Goal: Task Accomplishment & Management: Use online tool/utility

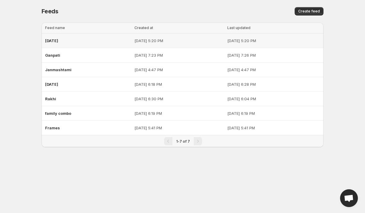
click at [215, 45] on td "[DATE] 5:20 PM" at bounding box center [179, 41] width 93 height 15
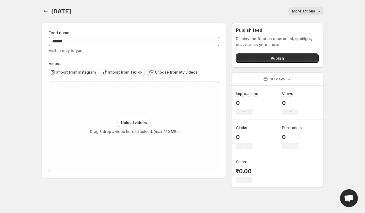
click at [168, 74] on span "Choose from My videos" at bounding box center [176, 72] width 43 height 5
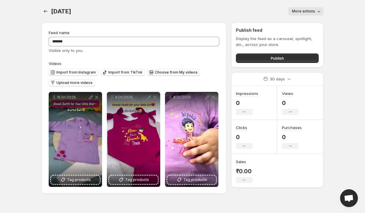
click at [170, 72] on span "Choose from My videos" at bounding box center [176, 72] width 43 height 5
click at [89, 81] on span "Upload more videos" at bounding box center [74, 82] width 36 height 5
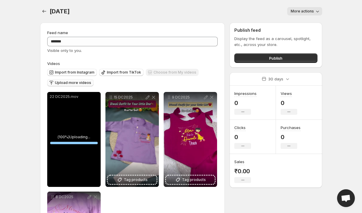
scroll to position [88, 0]
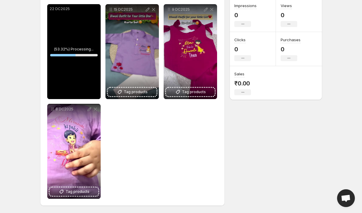
click at [313, 132] on div "Feed name ****** Visible only to you. Videos Import from Instagram Import from …" at bounding box center [178, 71] width 287 height 283
click at [359, 27] on body "Home Feeds Videos Subscription Settings Diwali . This page is ready Diwali More…" at bounding box center [181, 18] width 362 height 213
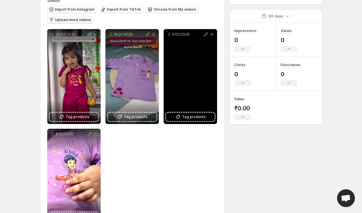
scroll to position [0, 0]
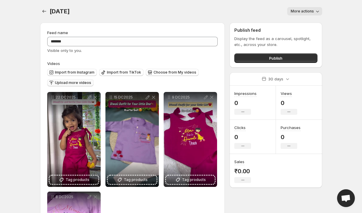
click at [76, 86] on button "Upload more videos" at bounding box center [70, 82] width 46 height 7
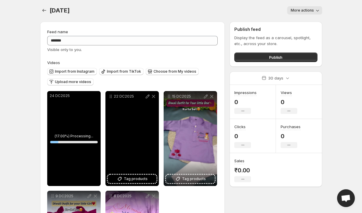
scroll to position [1, 0]
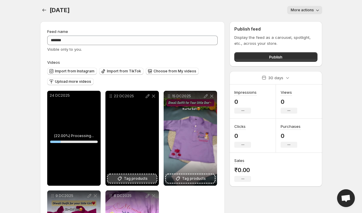
click at [148, 180] on button "Tag products" at bounding box center [132, 179] width 49 height 8
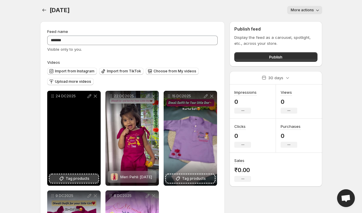
click at [77, 181] on span "Tag products" at bounding box center [78, 179] width 24 height 6
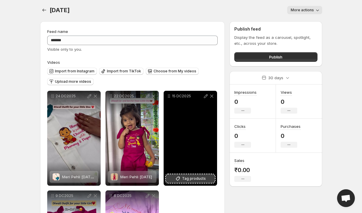
click at [203, 182] on button "Tag products" at bounding box center [190, 179] width 49 height 8
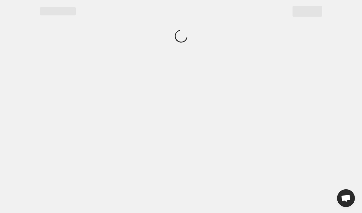
scroll to position [0, 0]
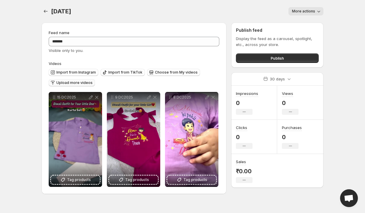
click at [77, 84] on span "Upload more videos" at bounding box center [74, 82] width 36 height 5
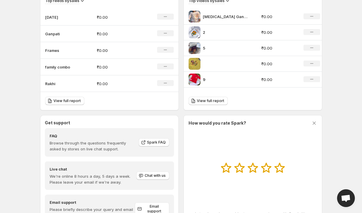
scroll to position [247, 0]
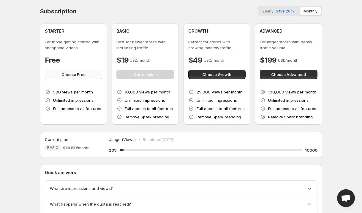
click at [64, 78] on button "Choose Free" at bounding box center [74, 75] width 58 height 10
